Goal: Task Accomplishment & Management: Use online tool/utility

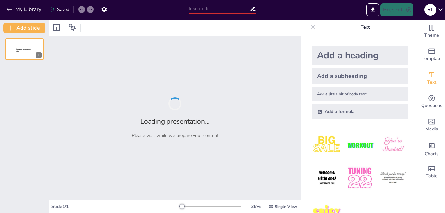
type input "TIPOS DE OBLIGACIONES"
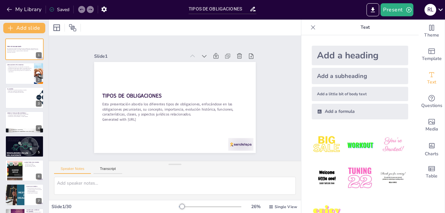
checkbox input "true"
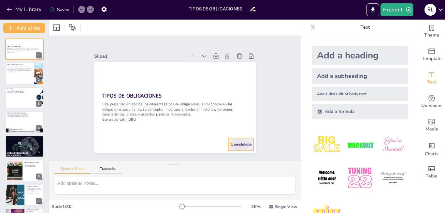
checkbox input "true"
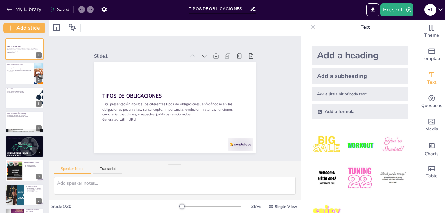
checkbox input "true"
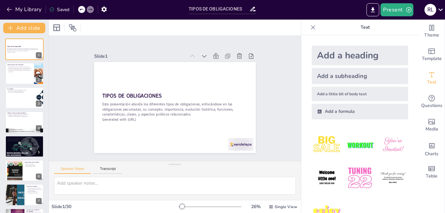
checkbox input "true"
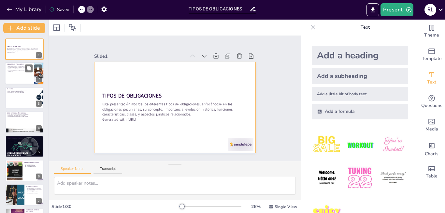
checkbox input "true"
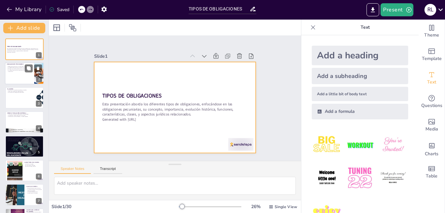
click at [23, 68] on div "Obligaciones pecuniarias son esenciales en el comercio. Las obligaciones pecuni…" at bounding box center [19, 69] width 25 height 6
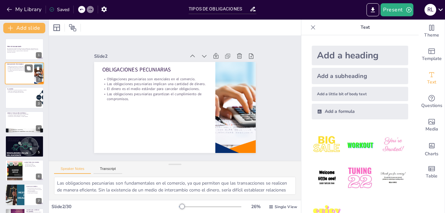
type textarea "Las obligaciones pecuniarias son fundamentales en el comercio, ya que permiten …"
checkbox input "true"
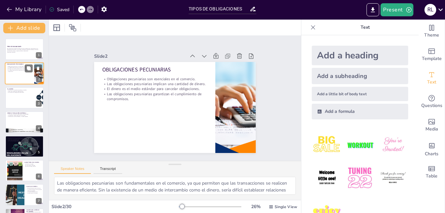
checkbox input "true"
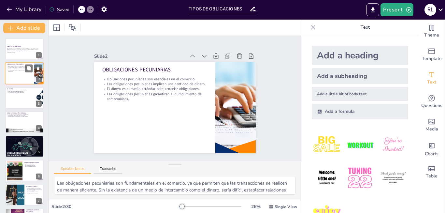
checkbox input "true"
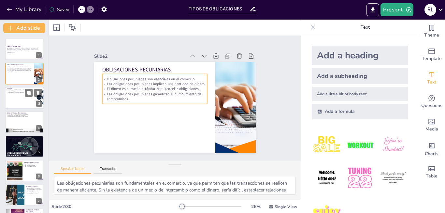
checkbox input "true"
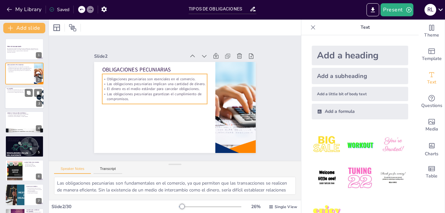
checkbox input "true"
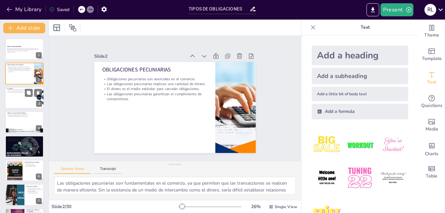
click at [23, 93] on div at bounding box center [24, 98] width 39 height 22
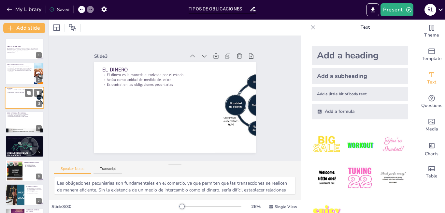
type textarea "La autorización del estado es fundamental para que el dinero sea aceptado como …"
checkbox input "true"
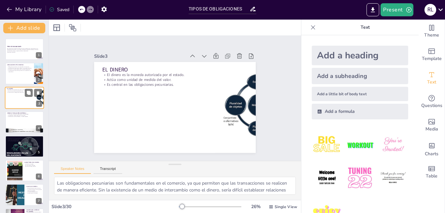
checkbox input "true"
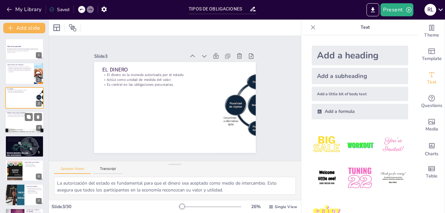
checkbox input "true"
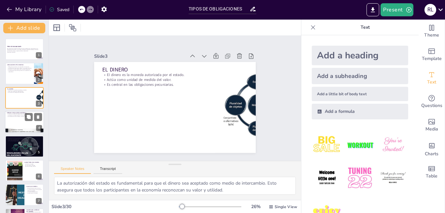
checkbox input "true"
click at [24, 124] on div at bounding box center [24, 122] width 39 height 22
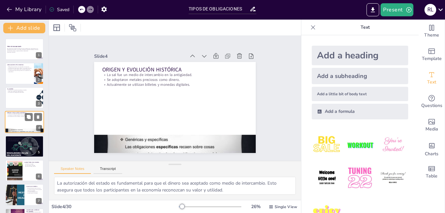
type textarea "La sal como medio de intercambio muestra cómo las sociedades antiguas valoraban…"
checkbox input "true"
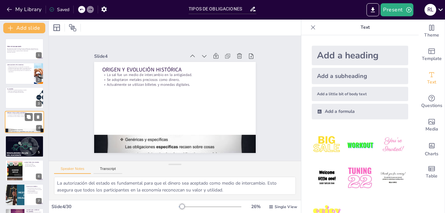
checkbox input "true"
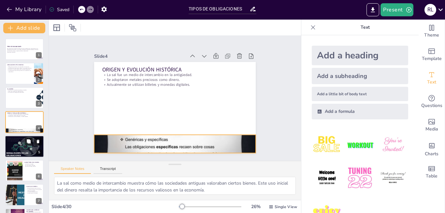
checkbox input "true"
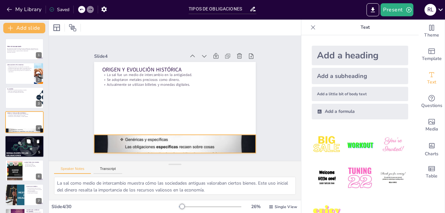
checkbox input "true"
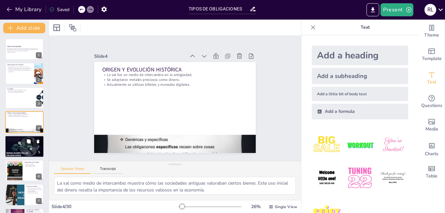
click at [21, 148] on div at bounding box center [24, 146] width 39 height 22
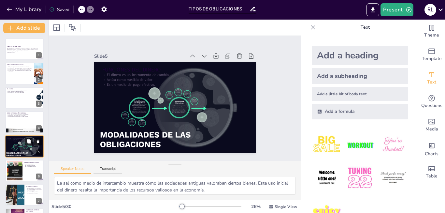
type textarea "Como instrumento de cambio, el dinero facilita las transacciones al permitir qu…"
checkbox input "true"
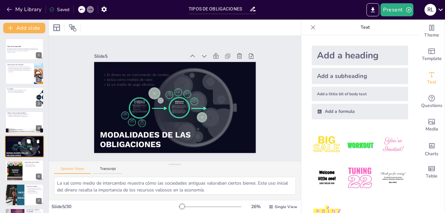
checkbox input "true"
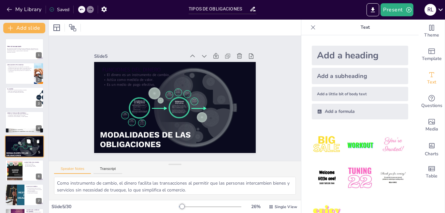
checkbox input "true"
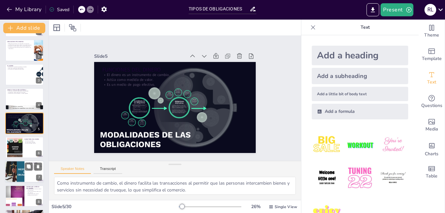
checkbox input "true"
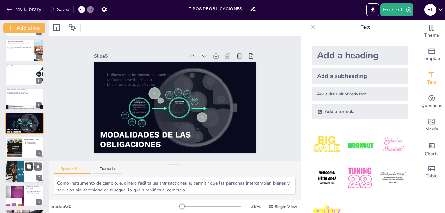
checkbox input "true"
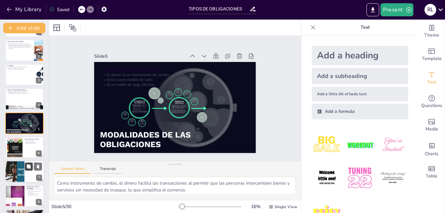
checkbox input "true"
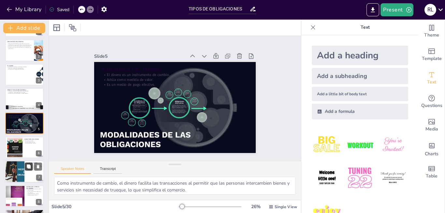
click at [26, 169] on button at bounding box center [29, 167] width 8 height 8
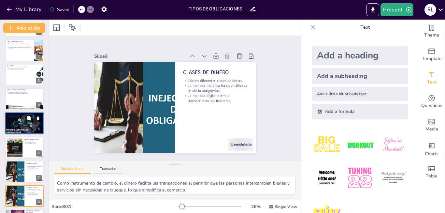
type textarea "La clasificación del dinero en diferentes tipos permite entender mejor cómo se …"
checkbox input "true"
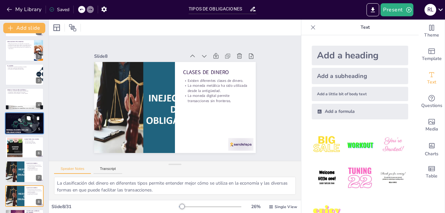
checkbox input "true"
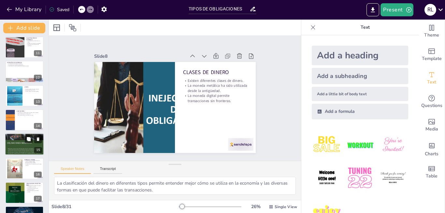
checkbox input "true"
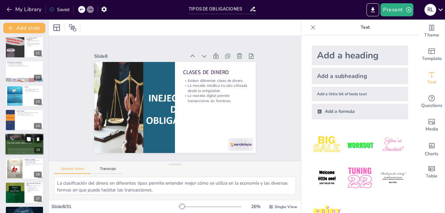
click at [22, 140] on div at bounding box center [24, 144] width 39 height 52
type textarea "La falta de fuerza coercitiva en las obligaciones naturales resalta su naturale…"
checkbox input "true"
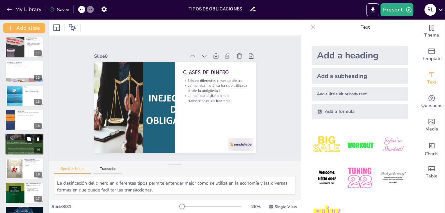
checkbox input "true"
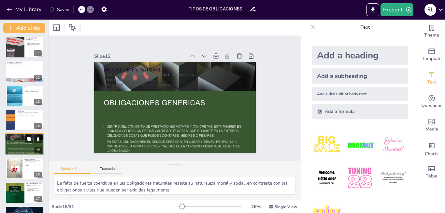
scroll to position [266, 0]
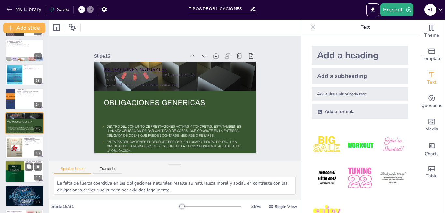
checkbox input "true"
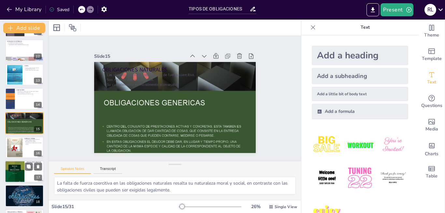
checkbox input "true"
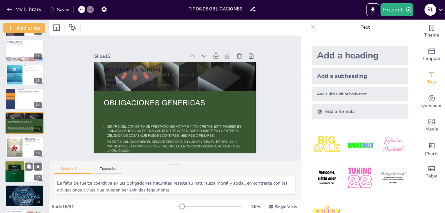
click at [22, 172] on div at bounding box center [15, 171] width 20 height 30
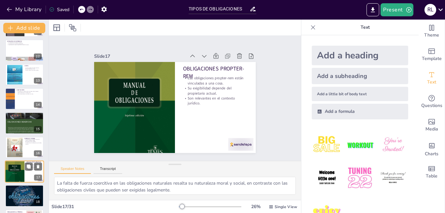
type textarea "La vinculación de las obligaciones propter-rem a la titularidad de una cosa es …"
checkbox input "true"
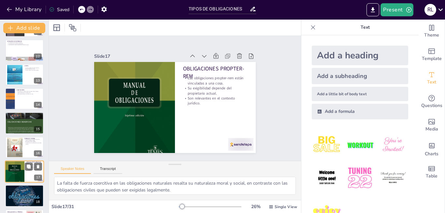
checkbox input "true"
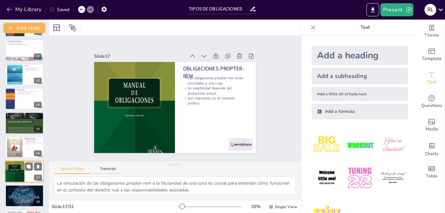
checkbox input "true"
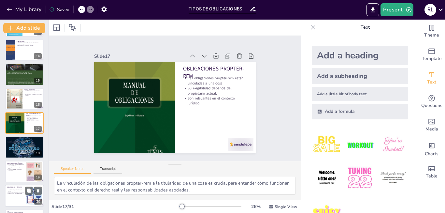
checkbox input "true"
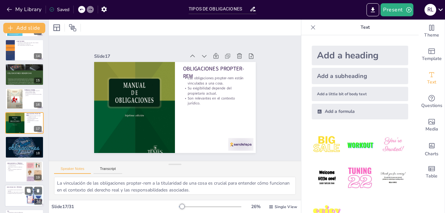
click at [20, 195] on div at bounding box center [24, 195] width 39 height 22
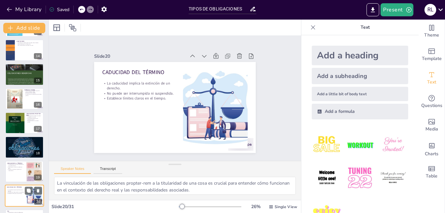
type textarea "La extinción de un derecho por caducidad es un mecanismo importante para garant…"
checkbox input "true"
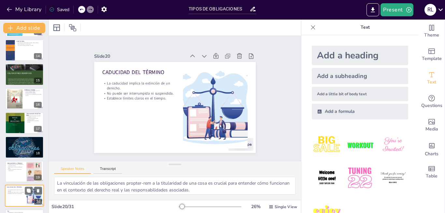
checkbox input "true"
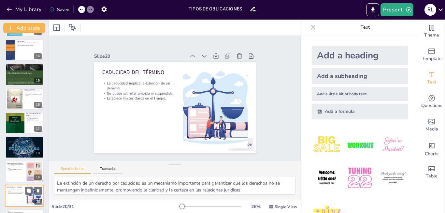
checkbox input "true"
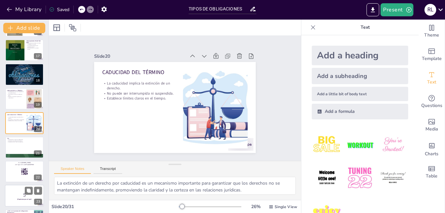
checkbox input "true"
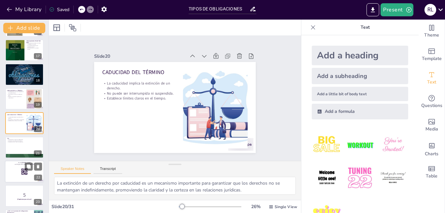
checkbox input "true"
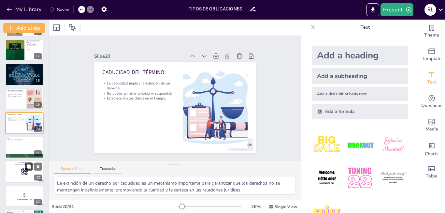
checkbox input "true"
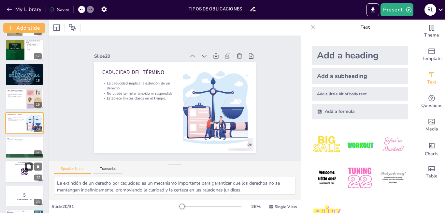
checkbox input "true"
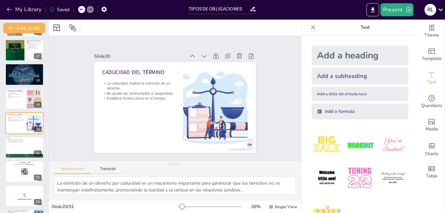
checkbox input "true"
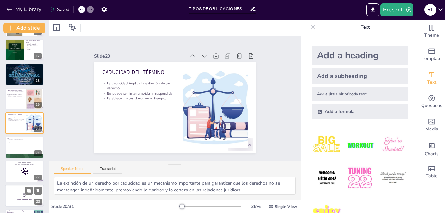
checkbox input "true"
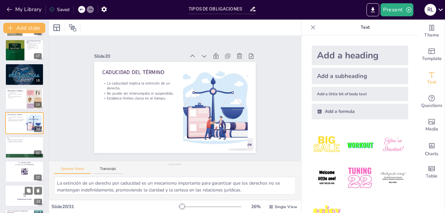
click at [15, 193] on p "5" at bounding box center [24, 194] width 35 height 7
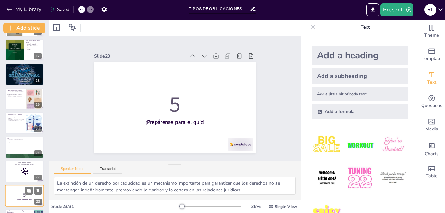
checkbox input "true"
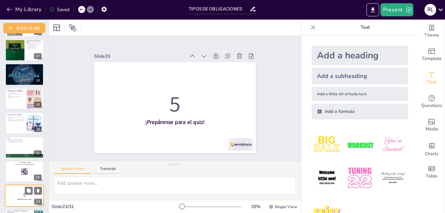
checkbox input "true"
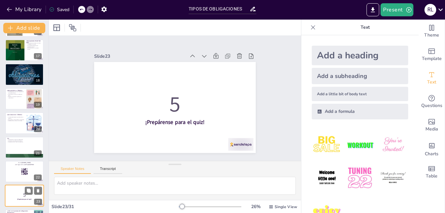
scroll to position [460, 0]
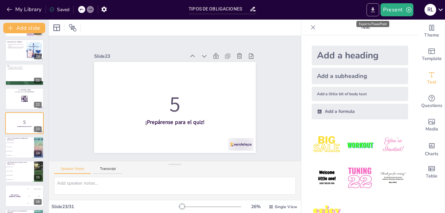
click at [376, 8] on icon "Export to PowerPoint" at bounding box center [373, 10] width 7 height 7
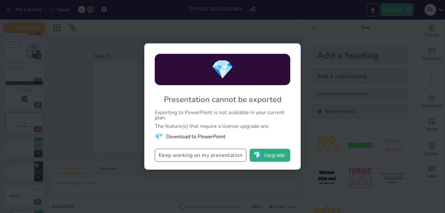
click at [217, 155] on button "Keep working on my presentation" at bounding box center [201, 155] width 92 height 13
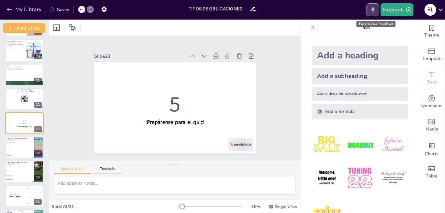
click at [375, 11] on icon "Export to PowerPoint" at bounding box center [373, 10] width 7 height 7
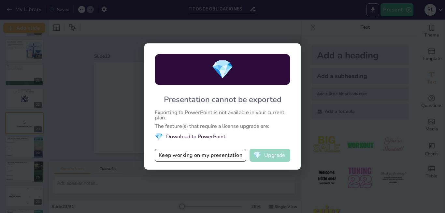
click at [275, 153] on button "💎 Upgrade" at bounding box center [270, 155] width 41 height 13
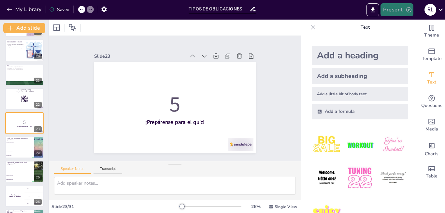
click at [402, 8] on button "Present" at bounding box center [397, 9] width 33 height 13
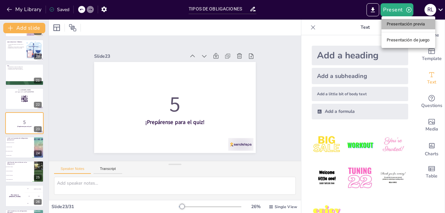
click at [401, 22] on li "Presentación previa" at bounding box center [409, 24] width 54 height 10
